Goal: Use online tool/utility: Utilize a website feature to perform a specific function

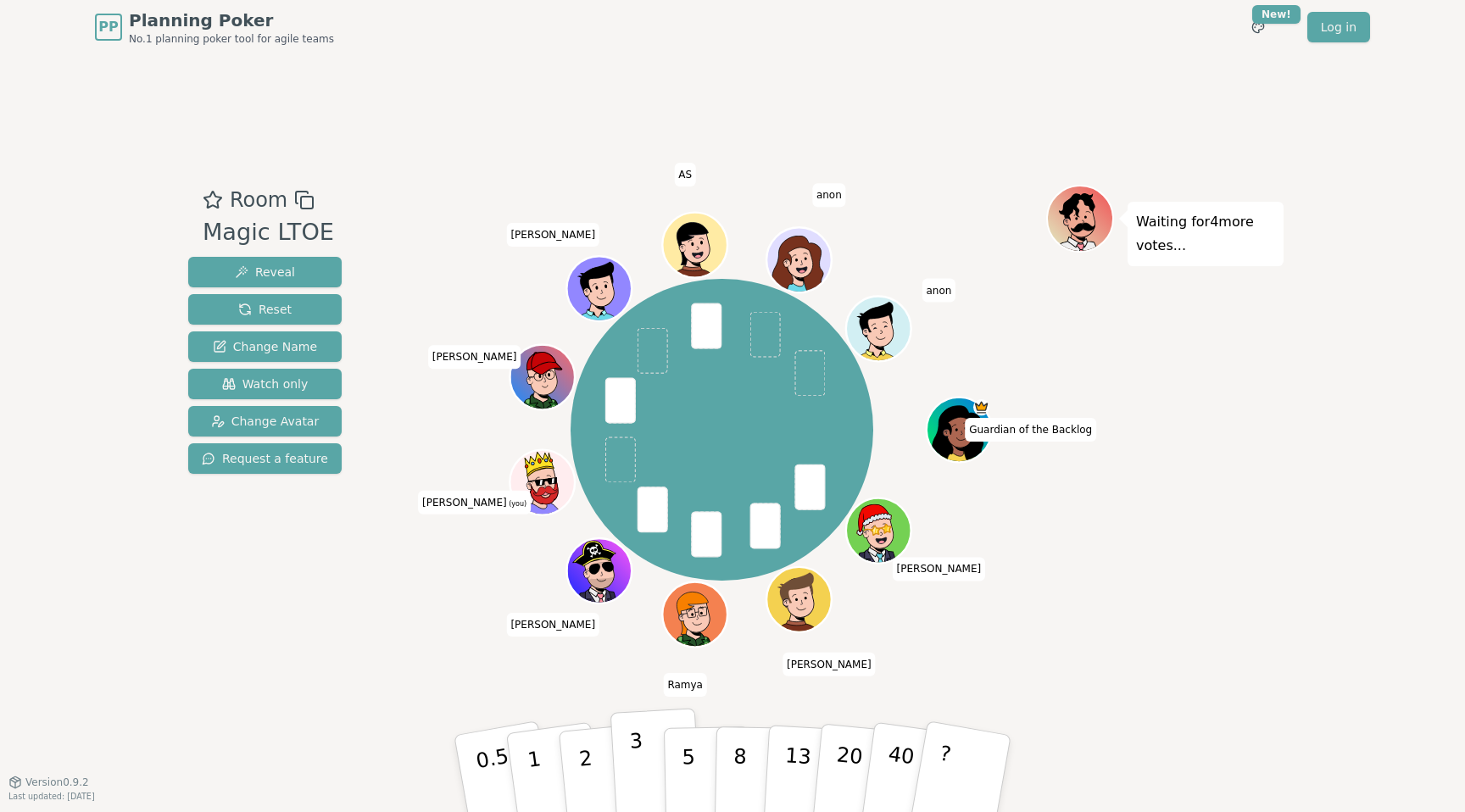
click at [654, 763] on button "3" at bounding box center [656, 774] width 92 height 132
click at [679, 754] on button "5" at bounding box center [708, 774] width 87 height 129
click at [653, 754] on button "3" at bounding box center [656, 774] width 92 height 132
click at [684, 754] on p "5" at bounding box center [689, 774] width 15 height 91
click at [627, 754] on button "3" at bounding box center [656, 774] width 92 height 132
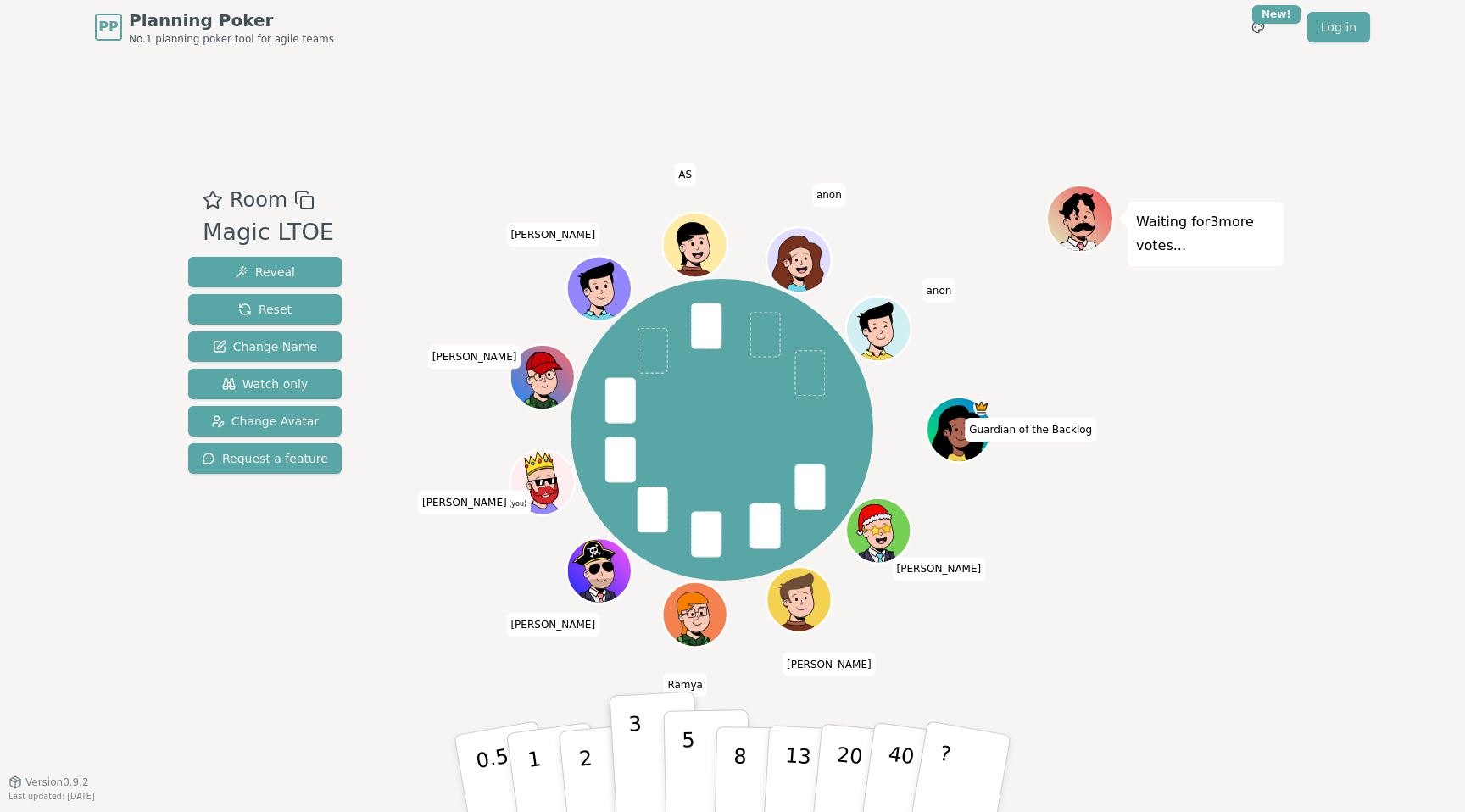
click at [668, 754] on button "5" at bounding box center [708, 774] width 87 height 129
click at [645, 754] on button "3" at bounding box center [656, 774] width 92 height 132
click at [662, 754] on button "3" at bounding box center [656, 774] width 92 height 132
click at [679, 754] on button "5" at bounding box center [708, 774] width 87 height 129
click at [658, 754] on button "3" at bounding box center [656, 774] width 92 height 132
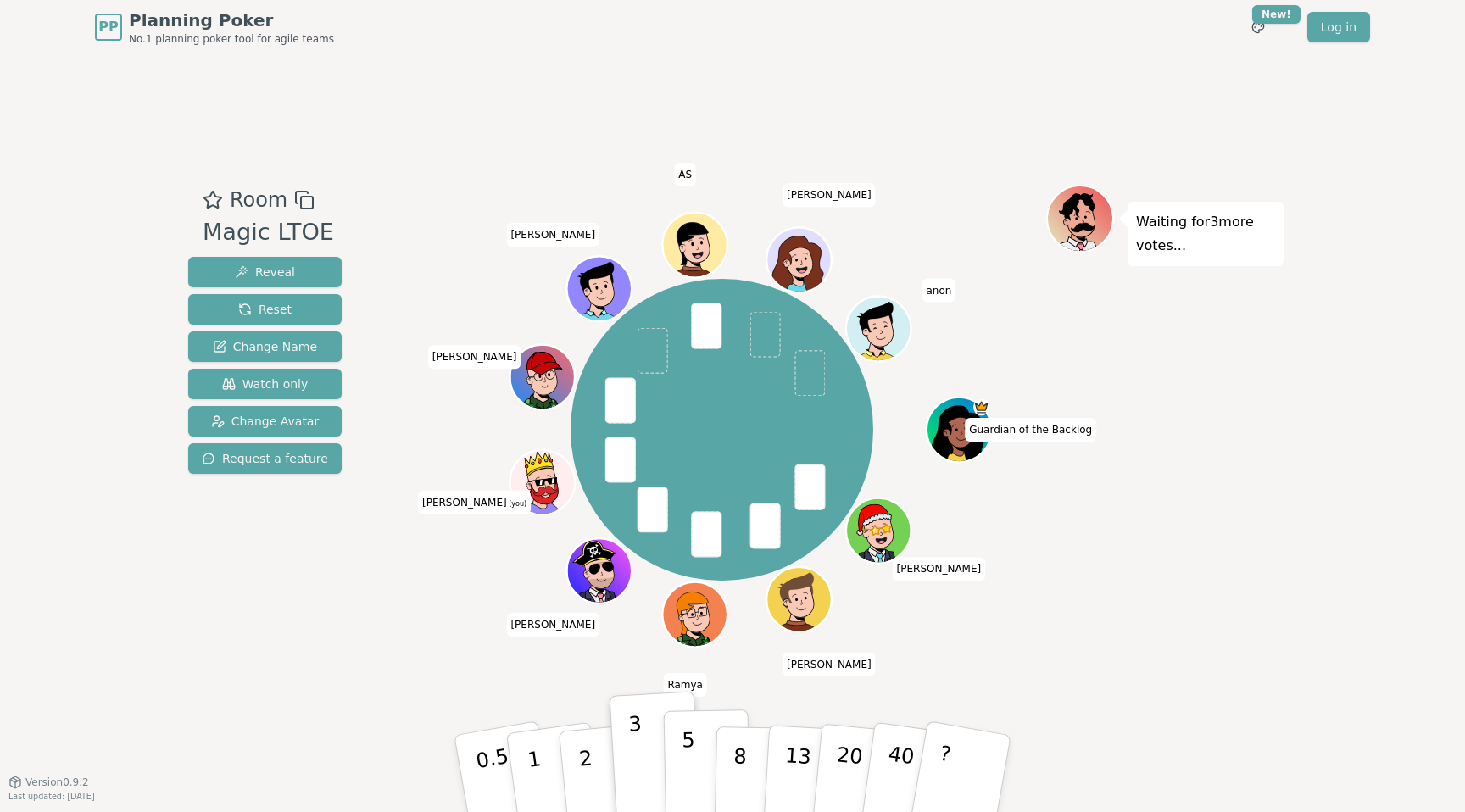
click at [697, 754] on button "5" at bounding box center [708, 774] width 87 height 129
click at [652, 748] on button "3" at bounding box center [656, 774] width 92 height 132
click at [696, 769] on button "5" at bounding box center [708, 774] width 87 height 129
click at [655, 755] on button "3" at bounding box center [656, 774] width 92 height 132
click at [326, 411] on button "Change Avatar" at bounding box center [265, 421] width 153 height 30
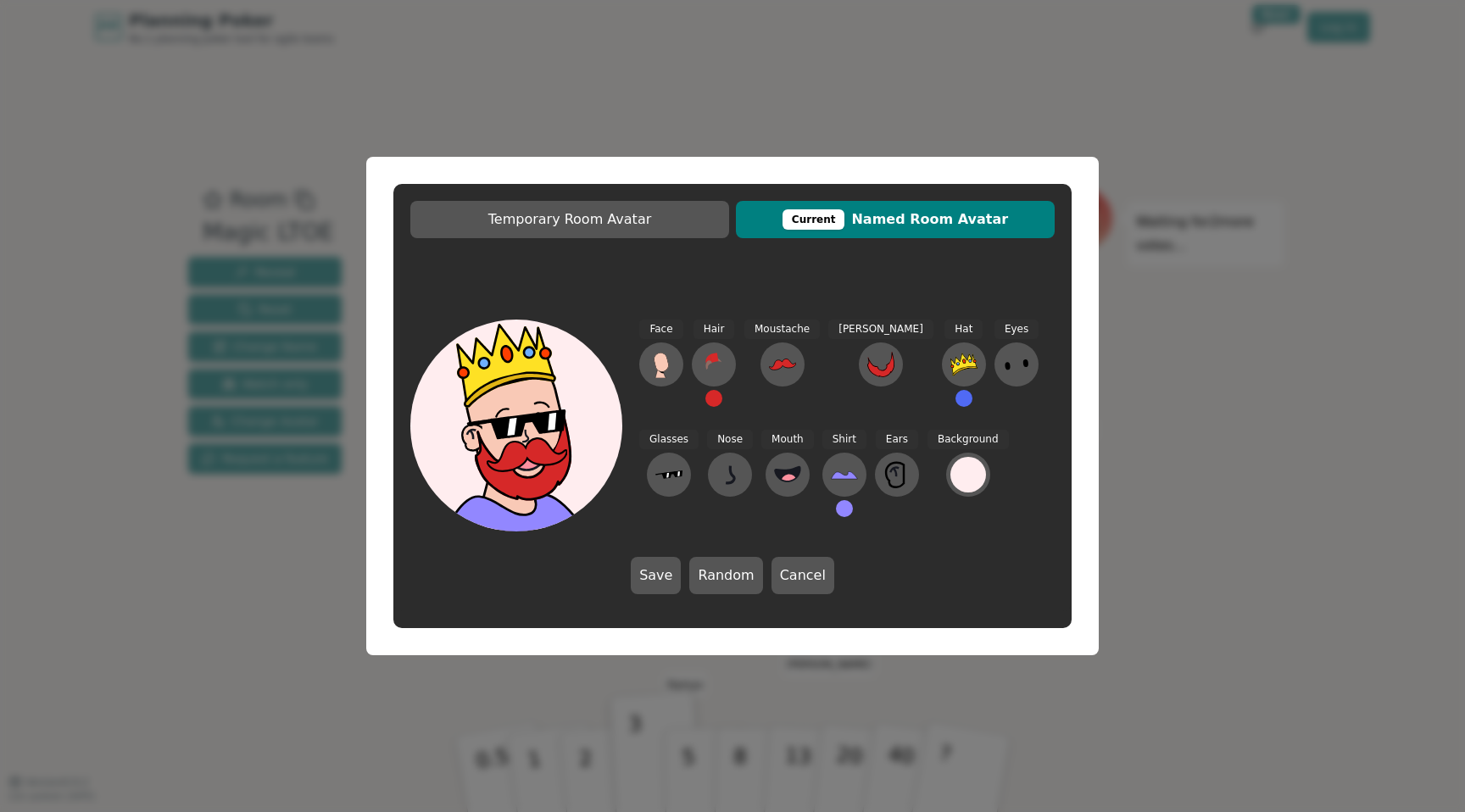
click at [1193, 291] on div "Temporary Room Avatar Current Named Room Avatar Face Hair Moustache [PERSON_NAM…" at bounding box center [732, 406] width 1465 height 812
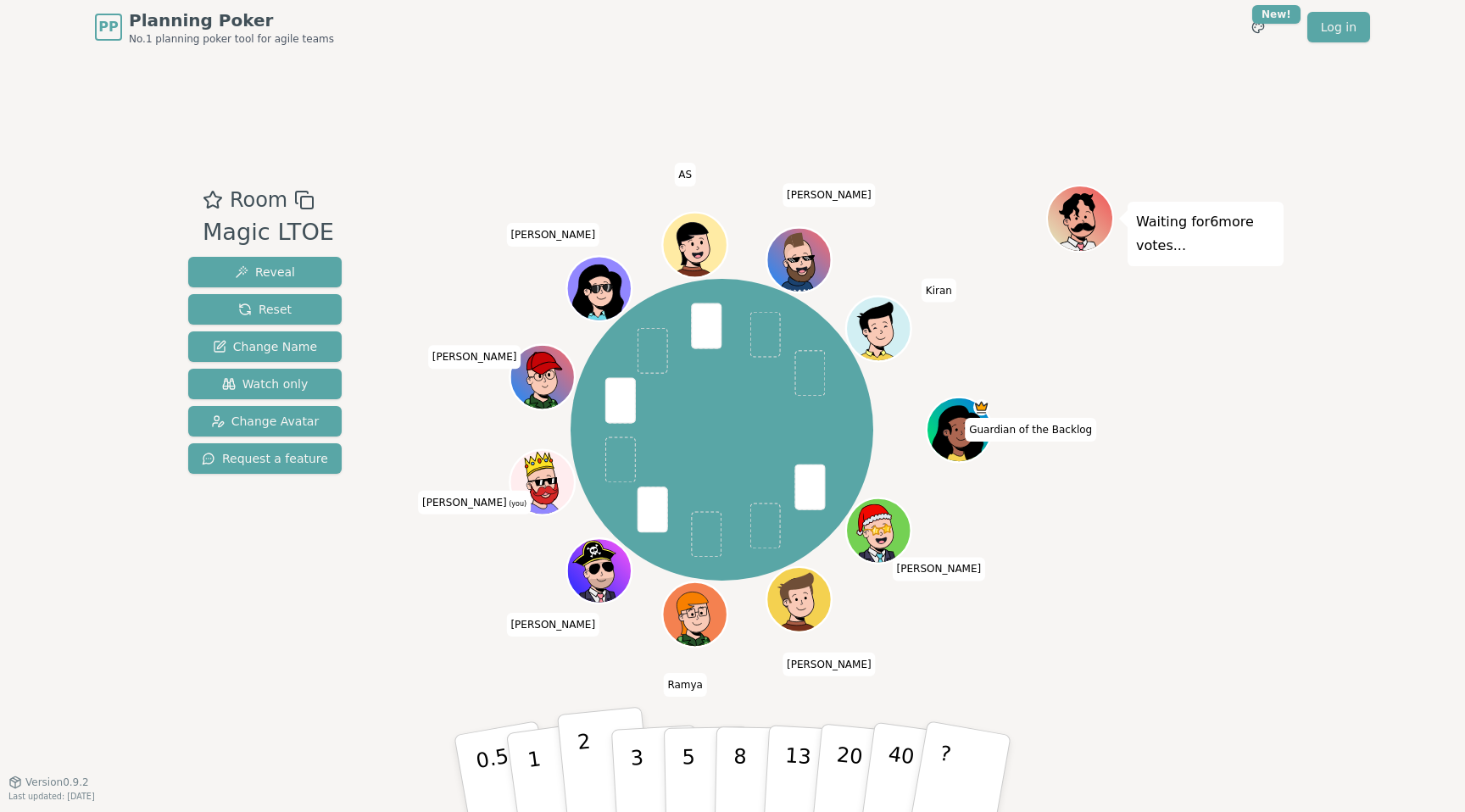
click at [580, 796] on button "2" at bounding box center [605, 774] width 97 height 135
click at [610, 795] on button "2" at bounding box center [605, 774] width 97 height 135
click at [636, 775] on p "3" at bounding box center [638, 775] width 18 height 92
click at [656, 763] on button "3" at bounding box center [656, 774] width 92 height 132
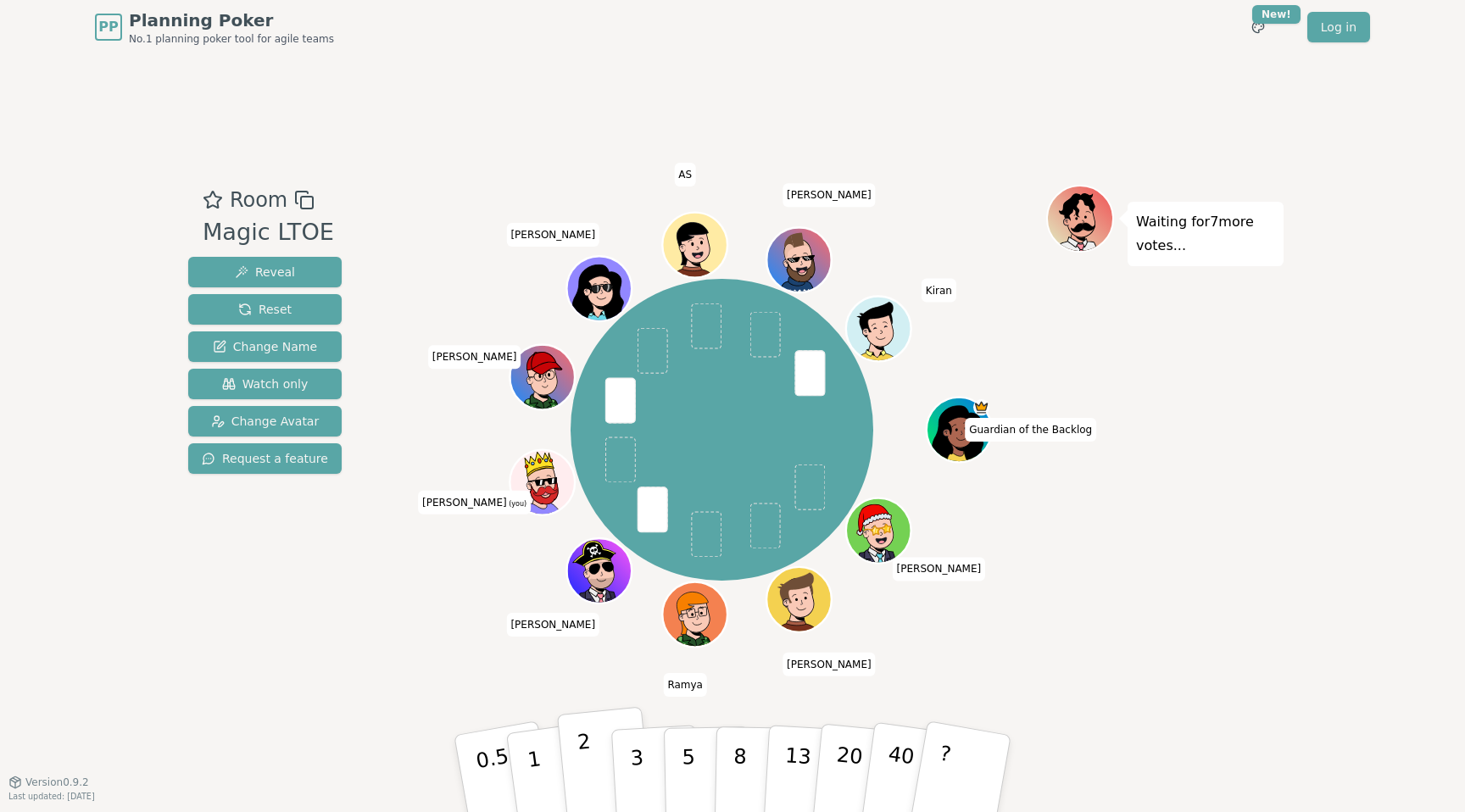
click at [591, 768] on p "2" at bounding box center [587, 776] width 22 height 92
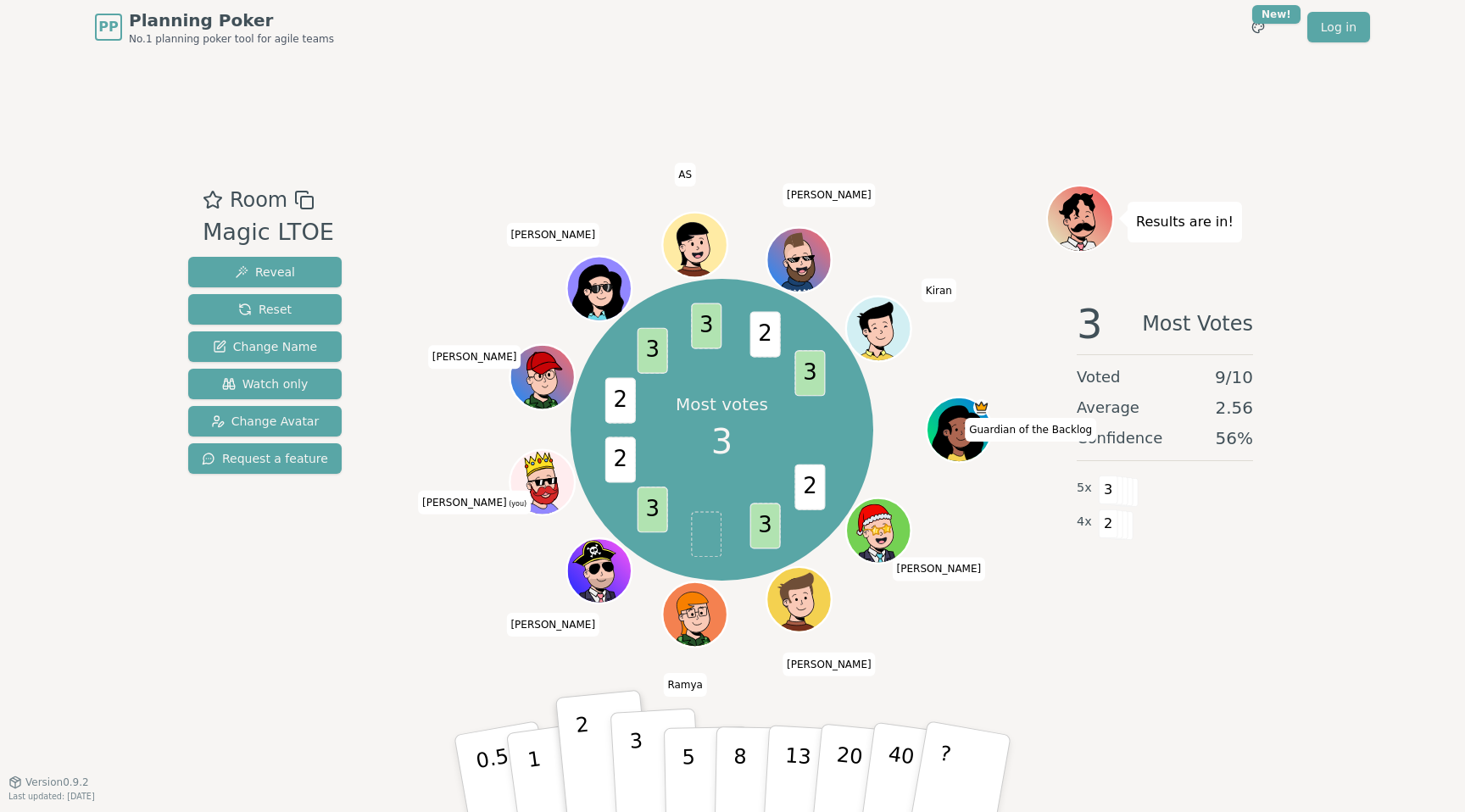
click at [634, 777] on p "3" at bounding box center [638, 775] width 18 height 92
